Goal: Task Accomplishment & Management: Manage account settings

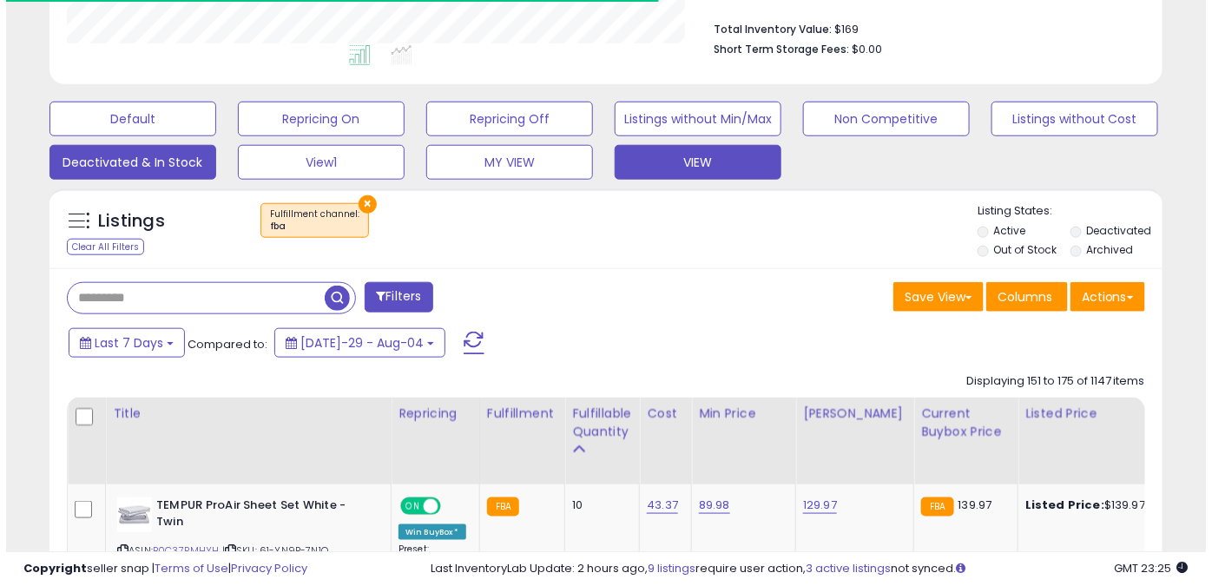
scroll to position [201, 0]
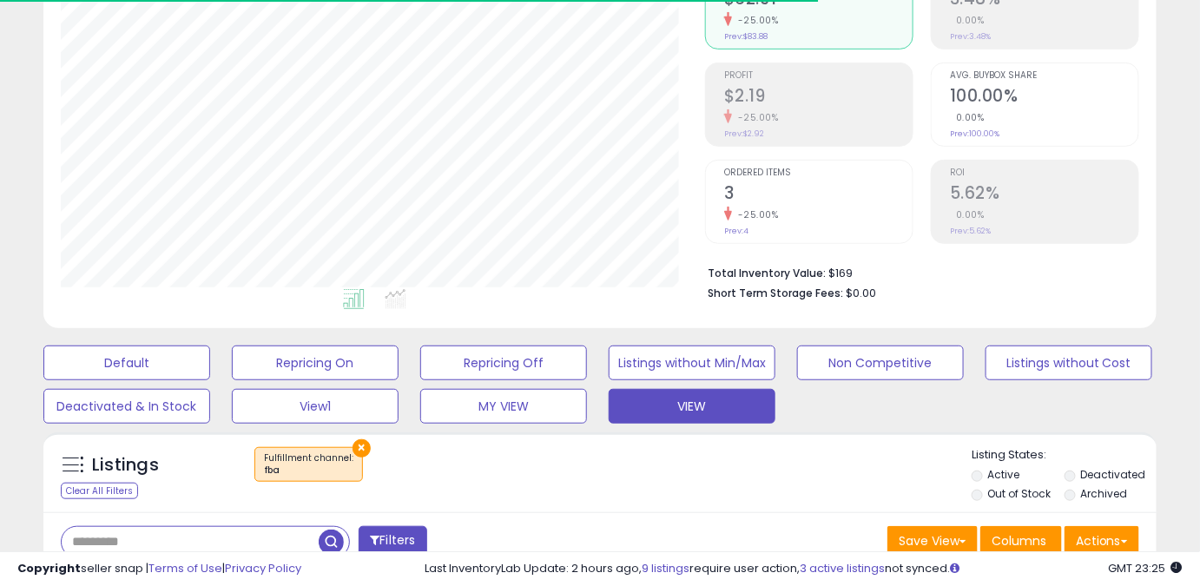
click at [139, 537] on input "text" at bounding box center [190, 542] width 257 height 30
type input "*********"
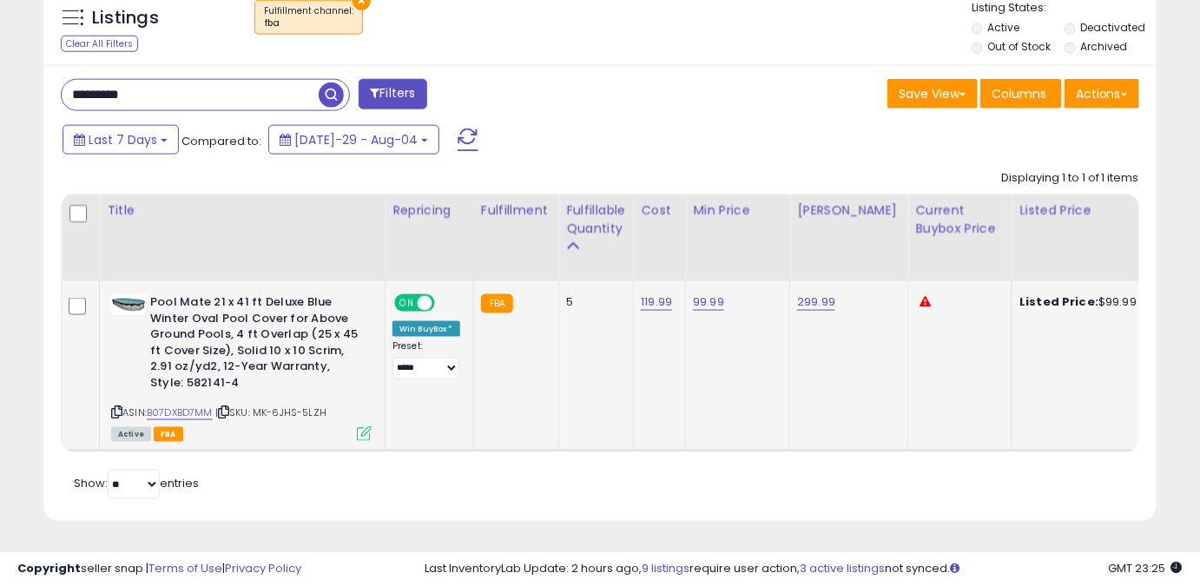
scroll to position [356, 643]
click at [176, 405] on link "B07DXBD7MM" at bounding box center [180, 412] width 66 height 15
click at [710, 293] on link "99.99" at bounding box center [708, 301] width 31 height 17
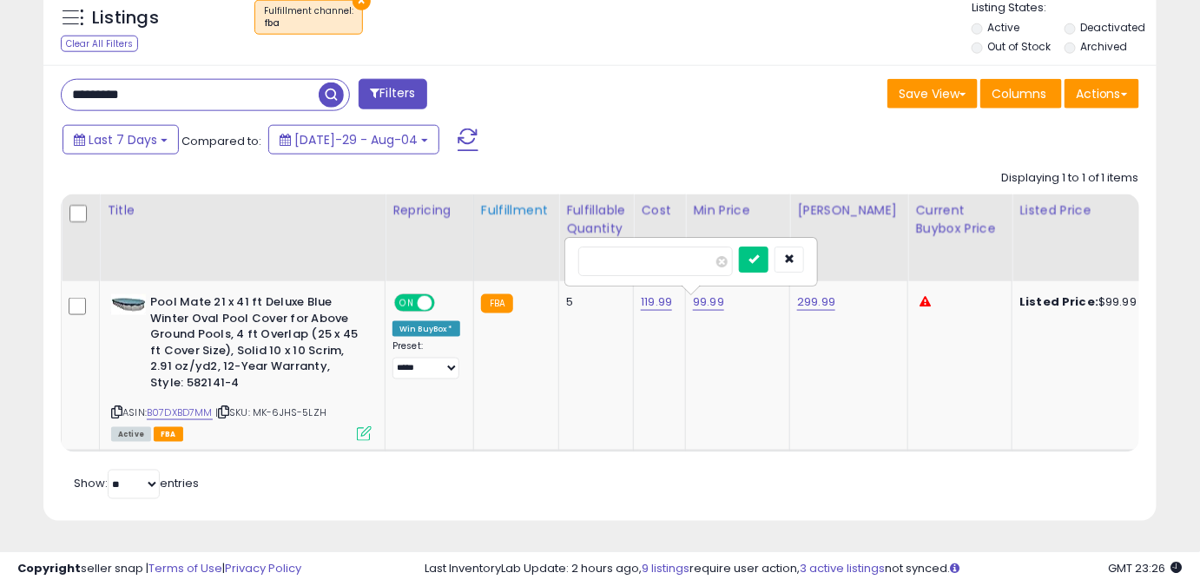
drag, startPoint x: 653, startPoint y: 242, endPoint x: 507, endPoint y: 231, distance: 146.3
click at [507, 231] on table "Title Repricing" at bounding box center [988, 323] width 1855 height 258
type input "*****"
click at [759, 254] on icon "submit" at bounding box center [753, 259] width 10 height 10
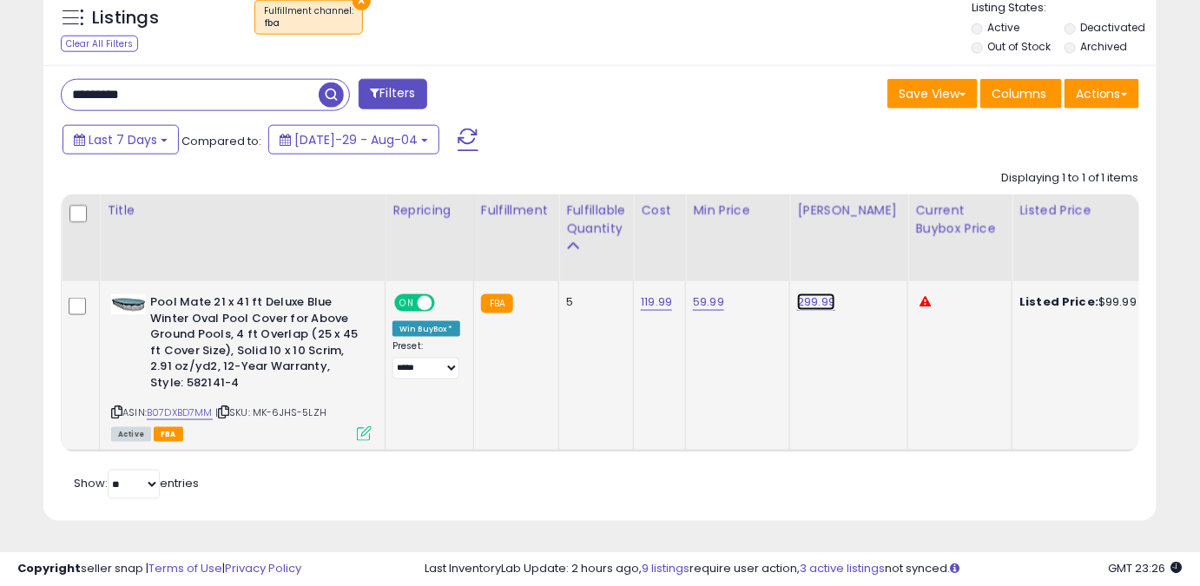
click at [810, 297] on link "299.99" at bounding box center [816, 301] width 38 height 17
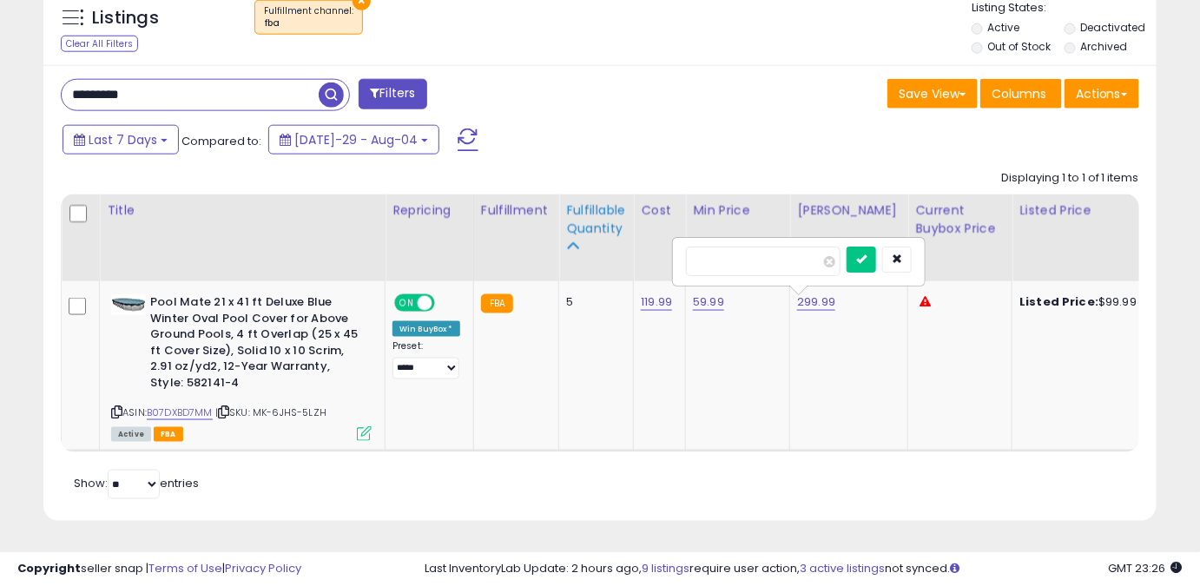
drag, startPoint x: 743, startPoint y: 246, endPoint x: 618, endPoint y: 235, distance: 125.4
click at [618, 235] on table "Title Repricing" at bounding box center [988, 323] width 1855 height 258
type input "*****"
click at [866, 254] on icon "submit" at bounding box center [861, 259] width 10 height 10
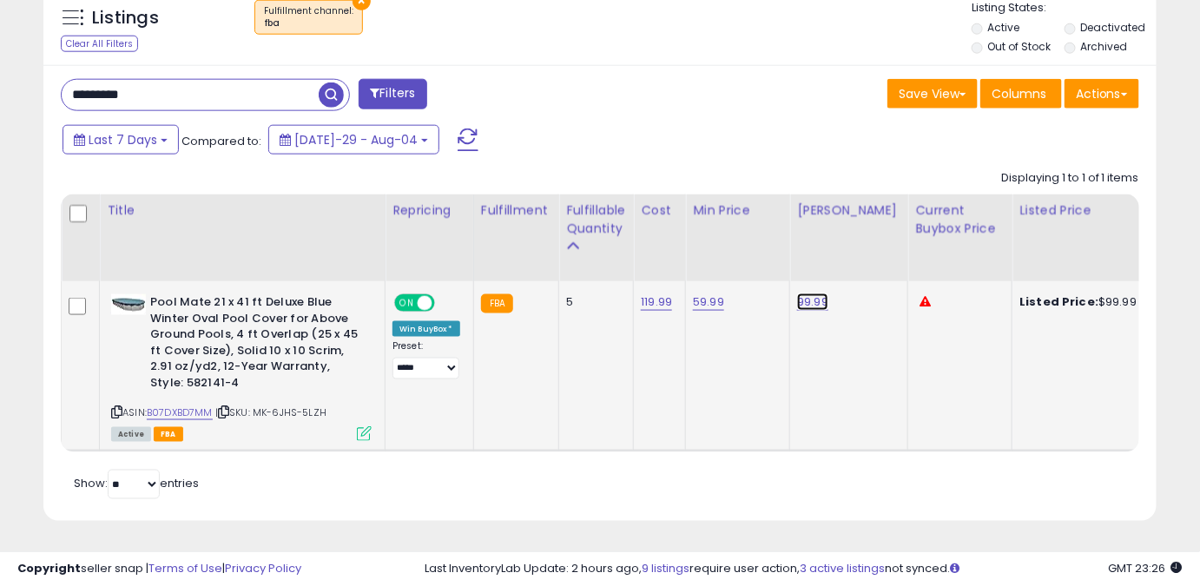
drag, startPoint x: 810, startPoint y: 290, endPoint x: 780, endPoint y: 275, distance: 33.0
click at [810, 293] on link "99.99" at bounding box center [812, 301] width 31 height 17
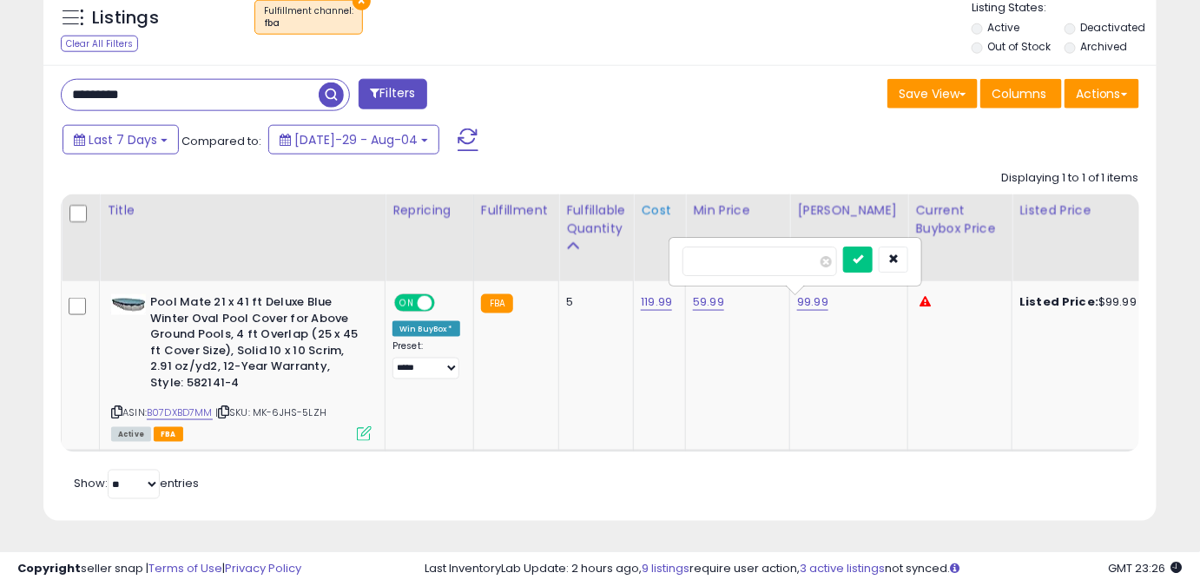
drag, startPoint x: 736, startPoint y: 256, endPoint x: 654, endPoint y: 267, distance: 83.2
click at [660, 267] on table "Title Repricing" at bounding box center [988, 323] width 1855 height 258
type input "*****"
click at [873, 247] on button "submit" at bounding box center [858, 260] width 30 height 26
